Goal: Transaction & Acquisition: Subscribe to service/newsletter

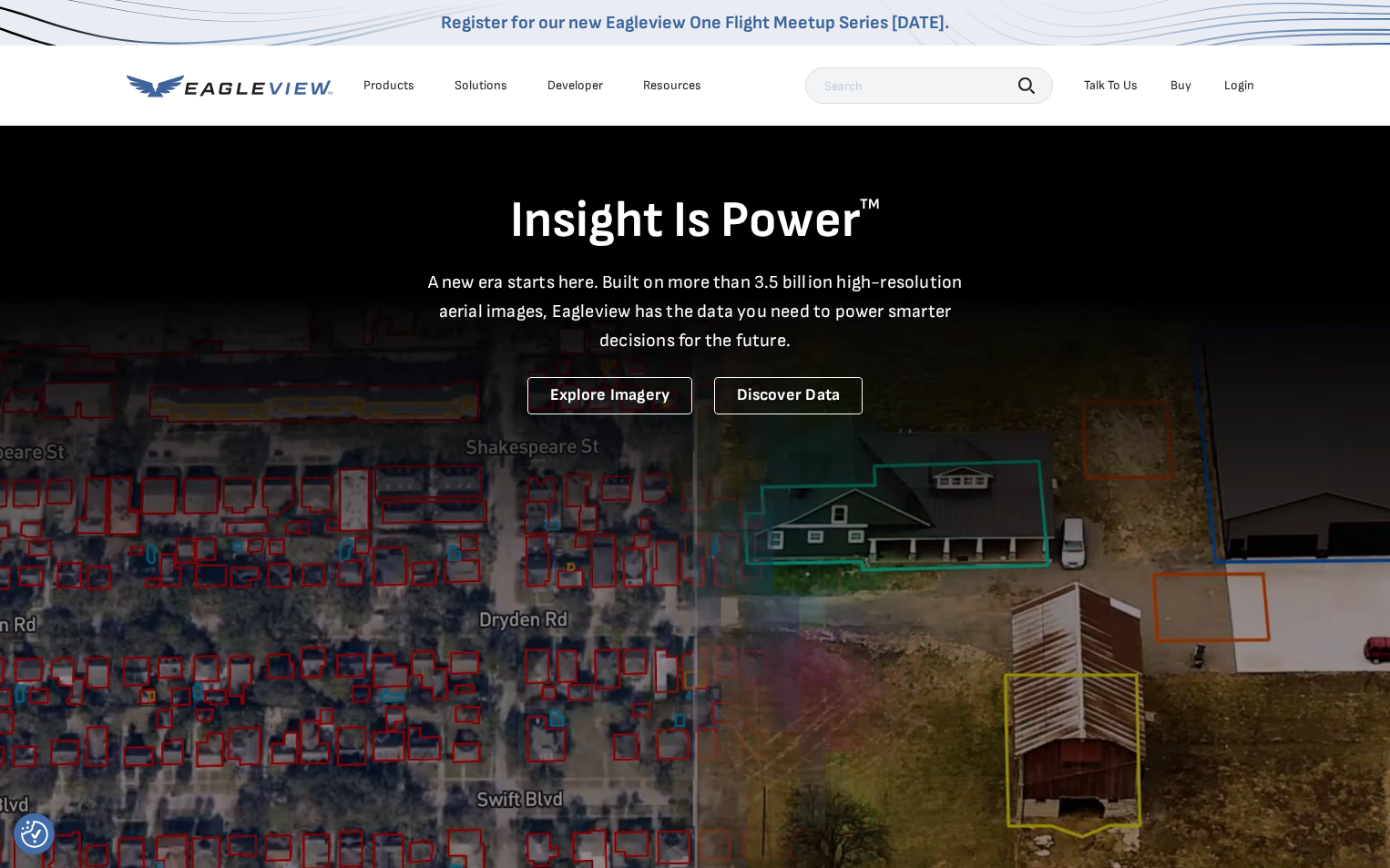
click at [1253, 88] on div "Login" at bounding box center [1239, 85] width 30 height 16
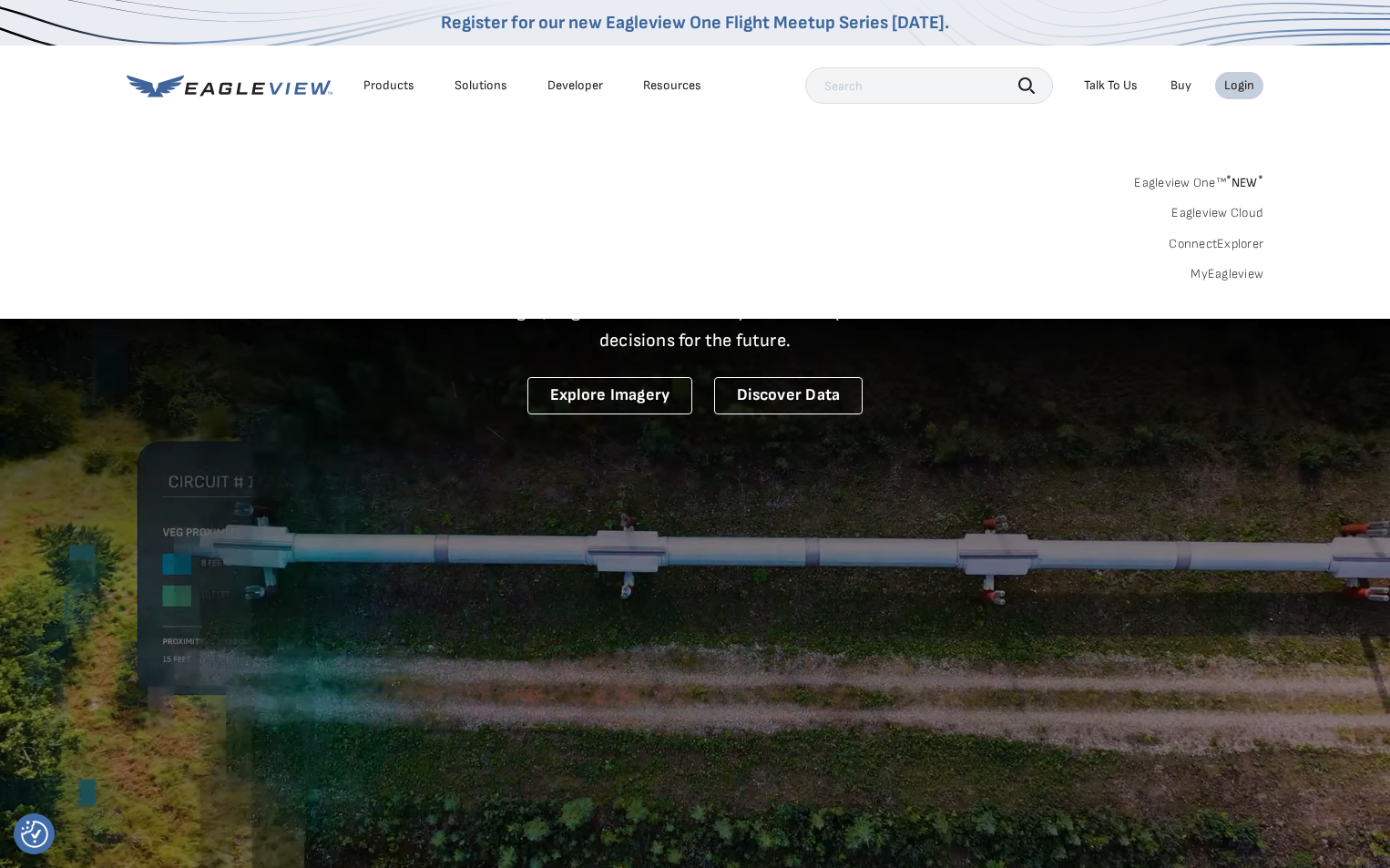
click at [1222, 271] on link "MyEagleview" at bounding box center [1227, 274] width 73 height 16
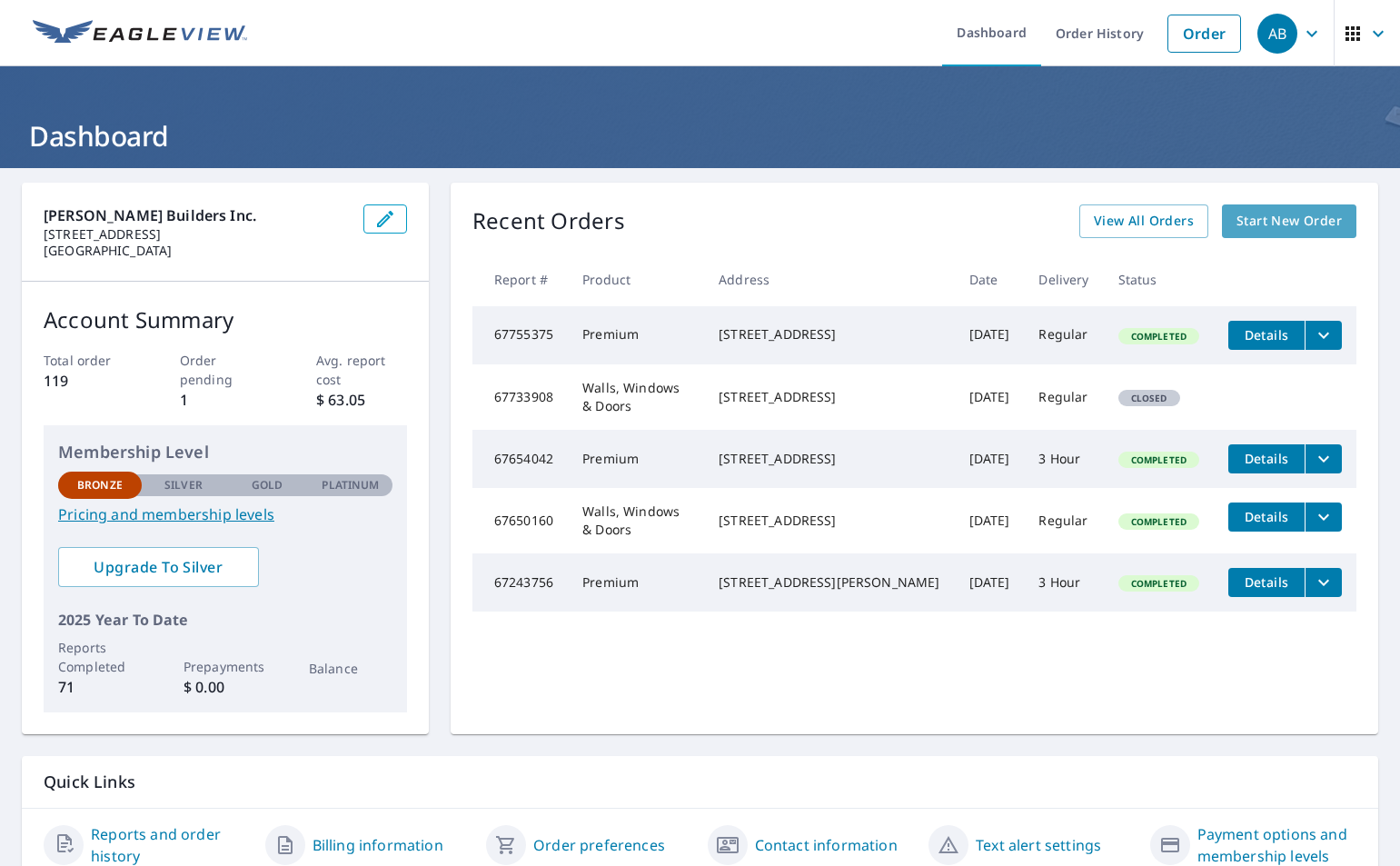
click at [1283, 219] on span "Start New Order" at bounding box center [1289, 221] width 106 height 23
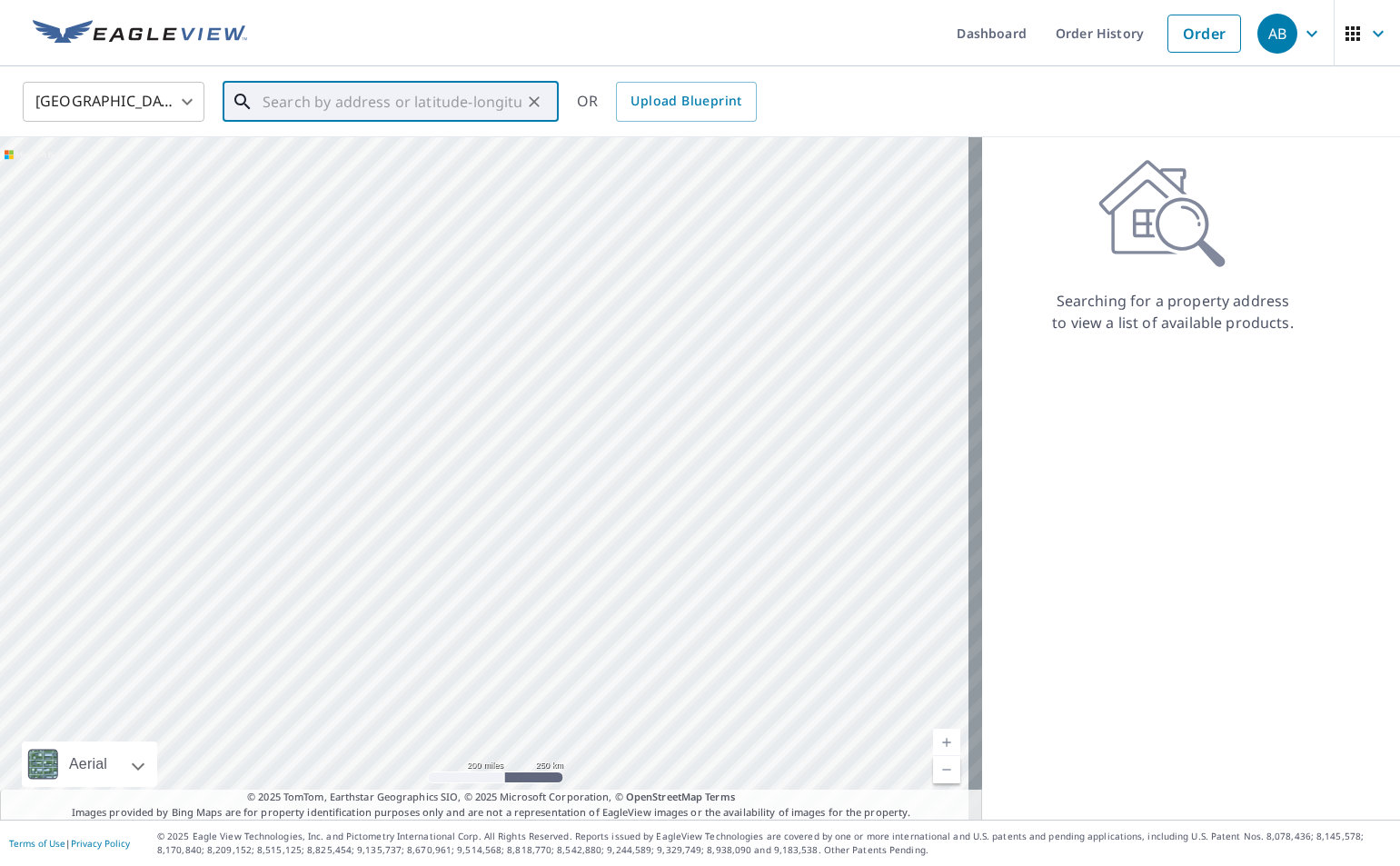
click at [303, 100] on input "text" at bounding box center [392, 101] width 259 height 51
paste input "30150 Hansville Rd NE 30150 Hansville Rd NE, Kings"
click at [323, 171] on p "Kingston, WA 98346" at bounding box center [401, 174] width 286 height 18
type input "30150 Hansville Rd NE Kingston, WA 98346"
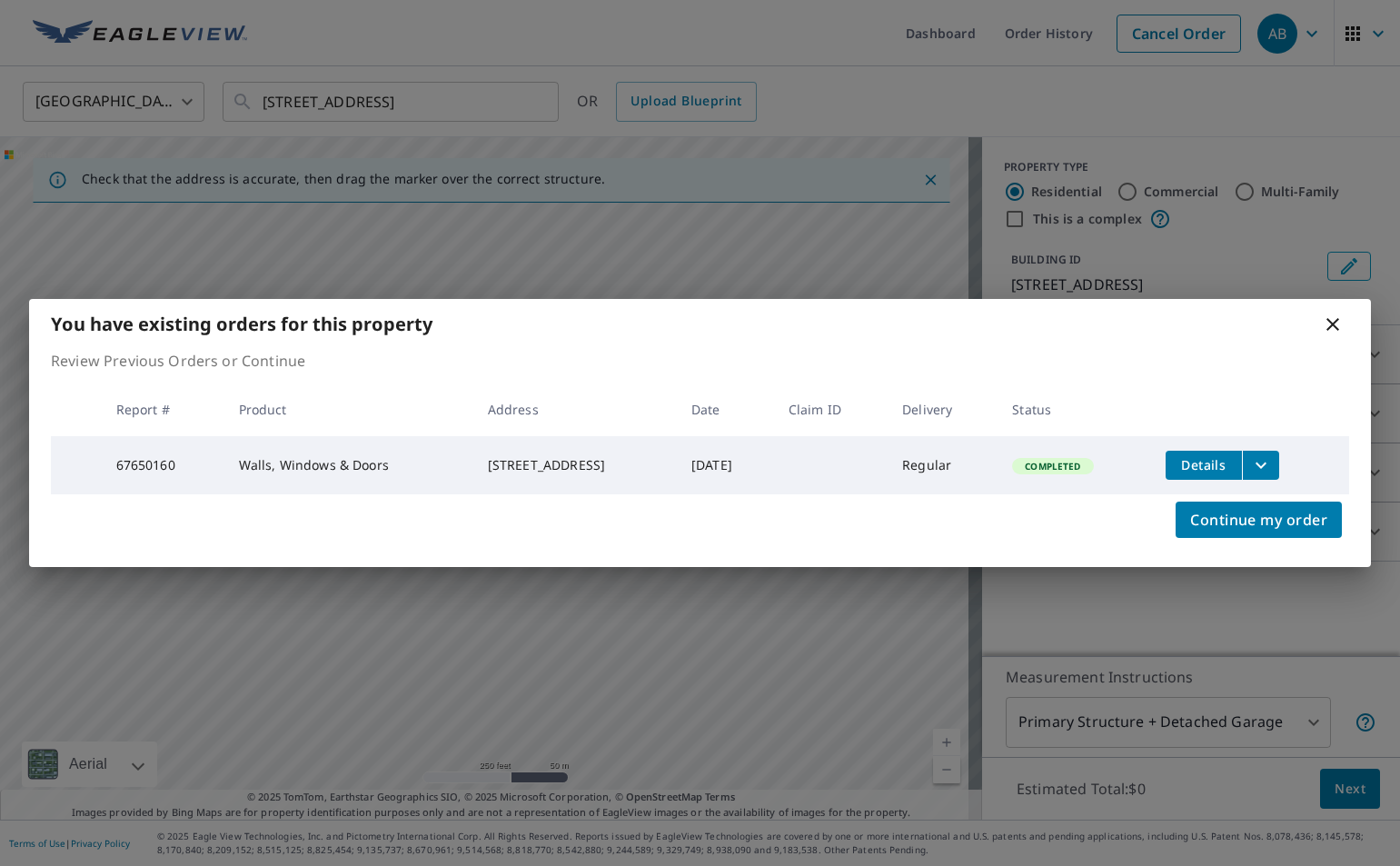
click at [1336, 318] on icon at bounding box center [1333, 324] width 22 height 22
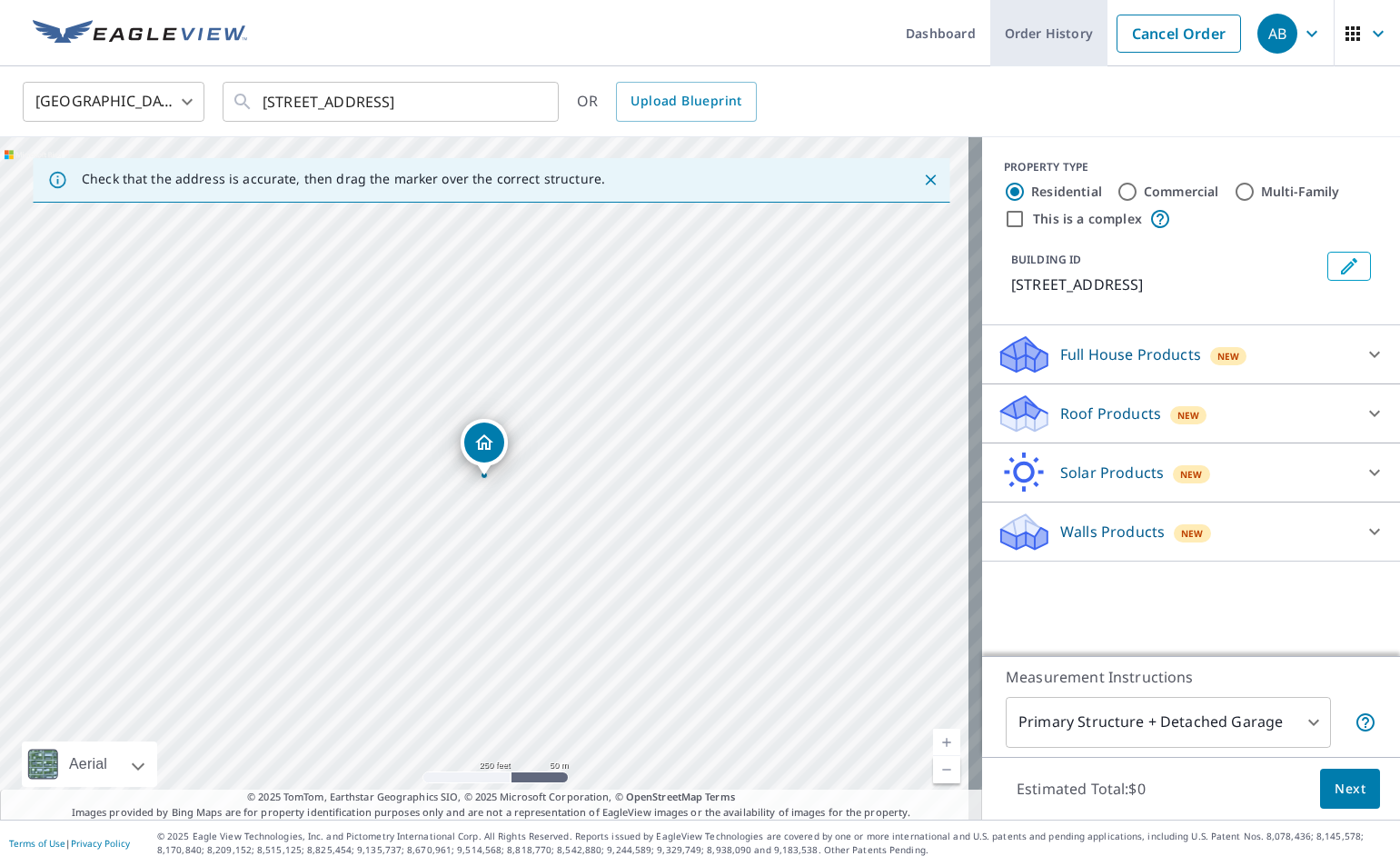
click at [1026, 32] on link "Order History" at bounding box center [1049, 33] width 117 height 66
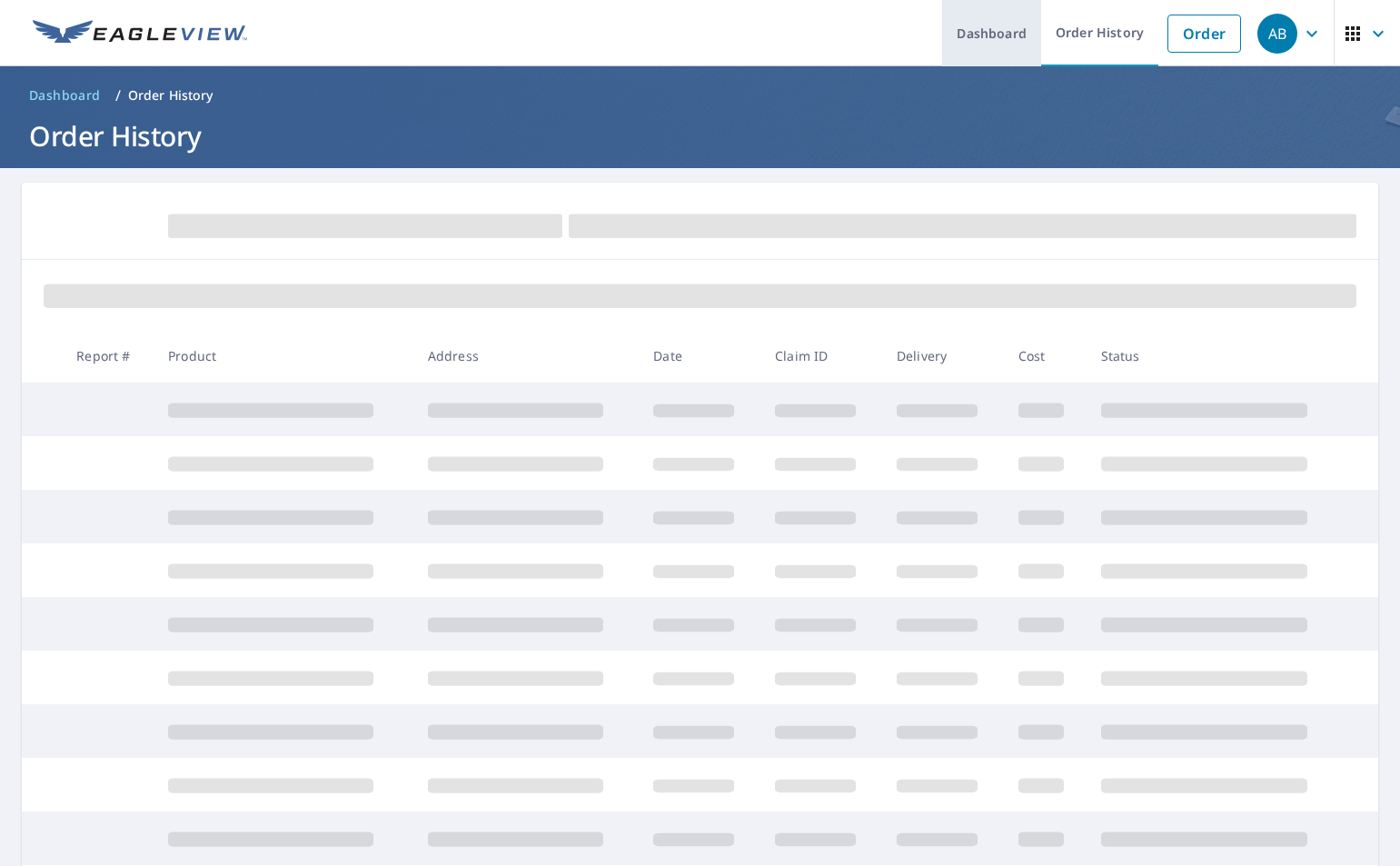
click at [968, 36] on link "Dashboard" at bounding box center [991, 33] width 99 height 66
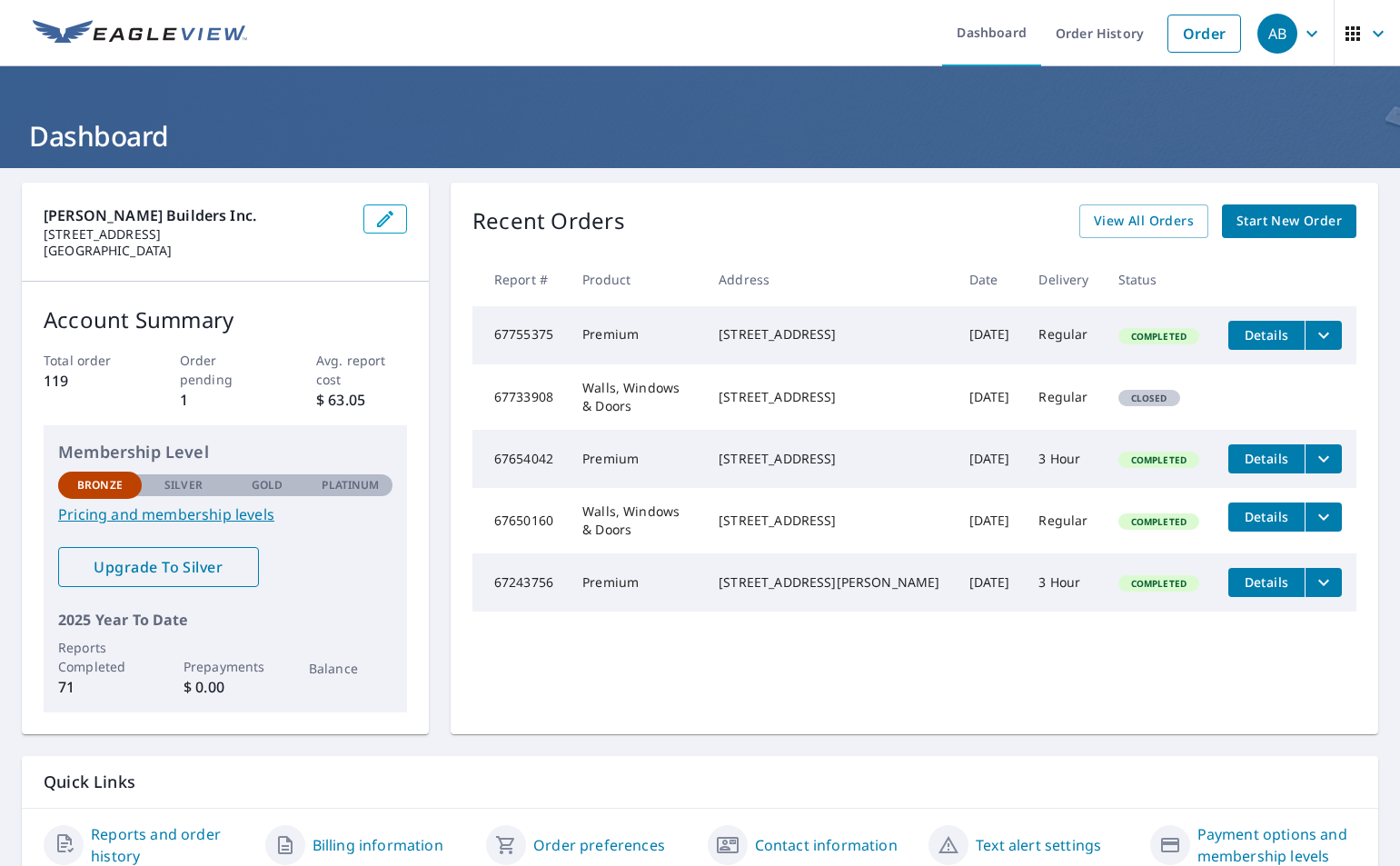
click at [167, 567] on span "Upgrade To Silver" at bounding box center [159, 567] width 171 height 20
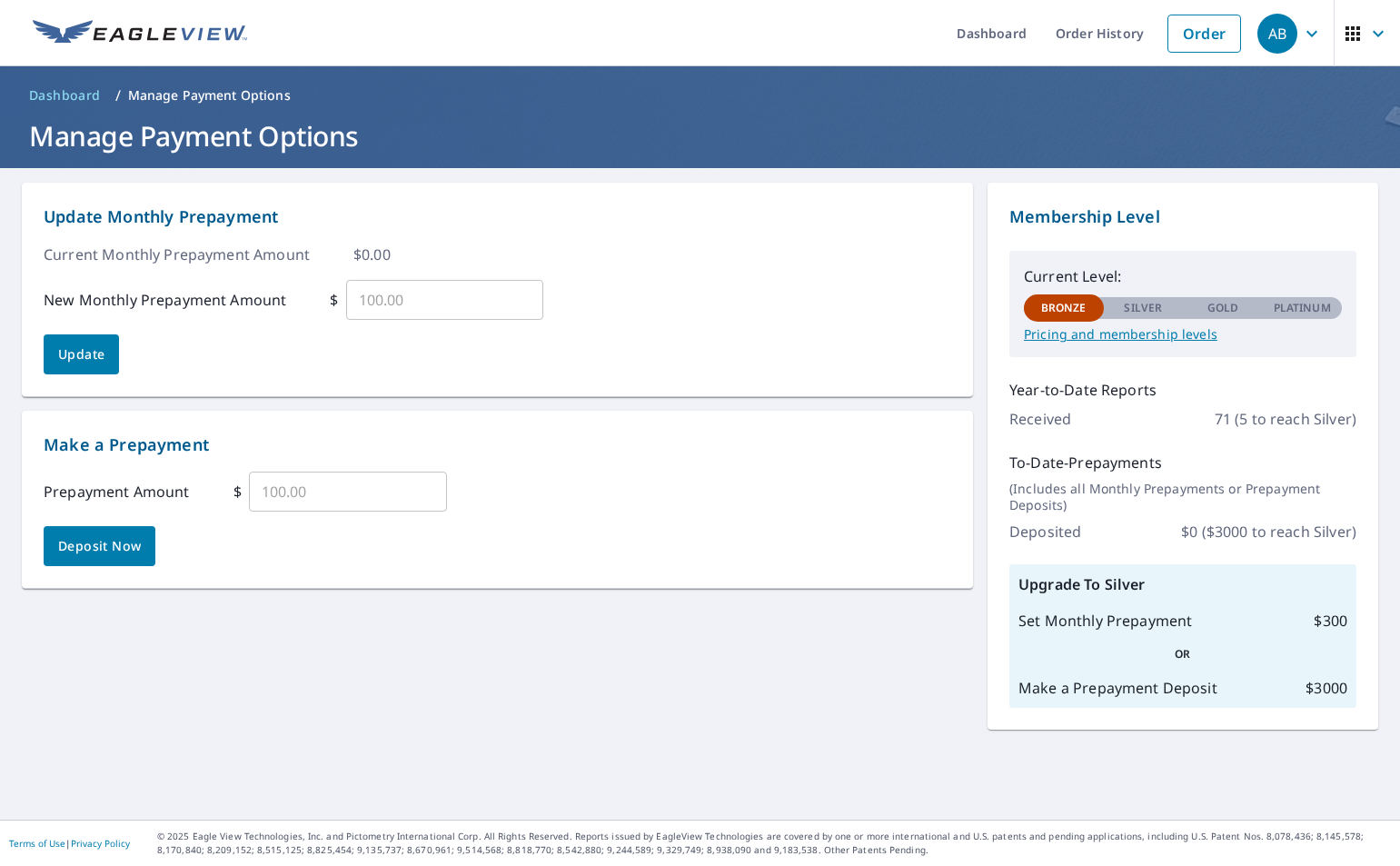
click at [1103, 337] on p "Pricing and membership levels" at bounding box center [1183, 334] width 318 height 16
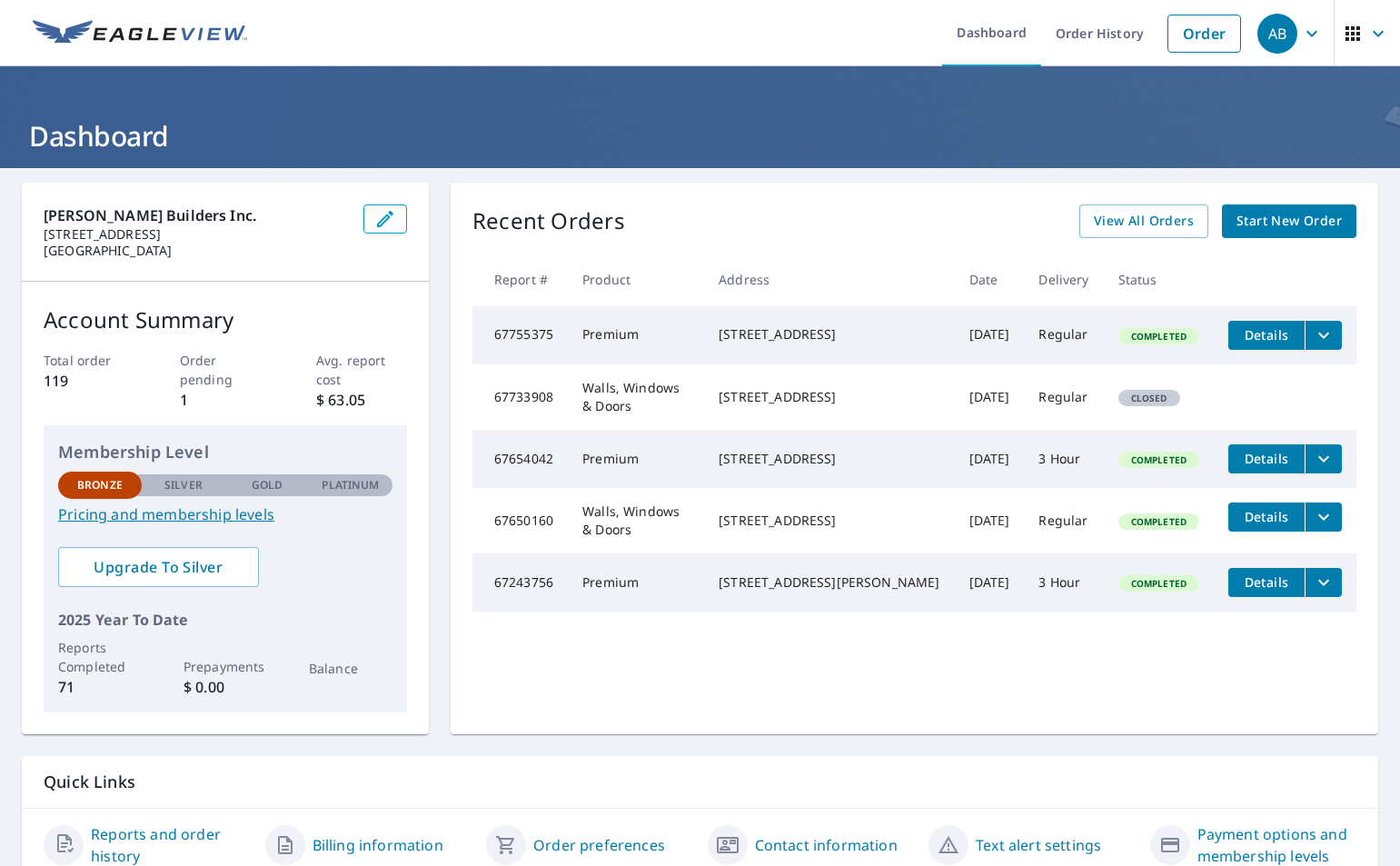
click at [1321, 531] on button "filesDropdownBtn-67650160" at bounding box center [1323, 517] width 38 height 29
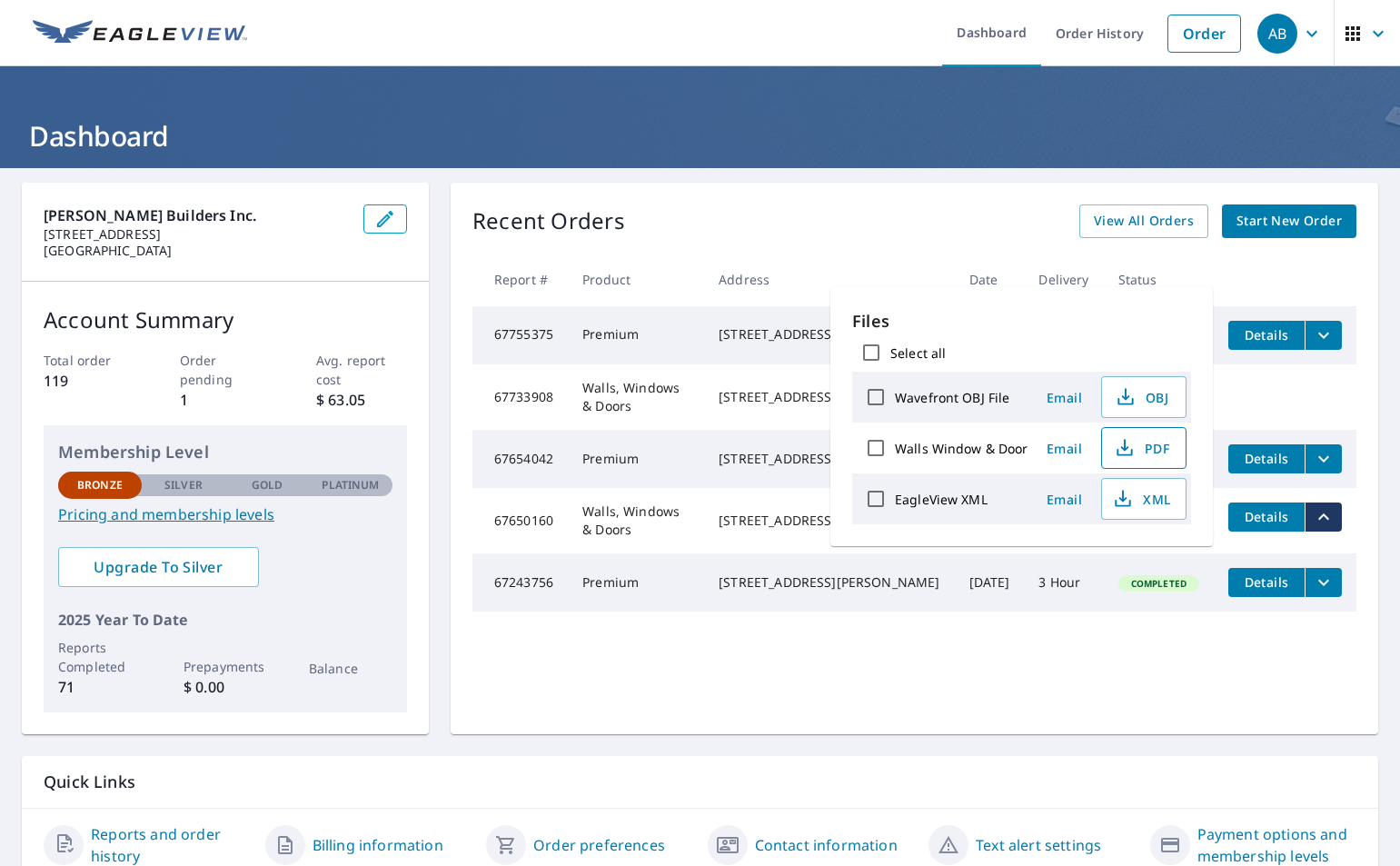
click at [1150, 449] on span "PDF" at bounding box center [1142, 447] width 58 height 22
